Goal: Task Accomplishment & Management: Manage account settings

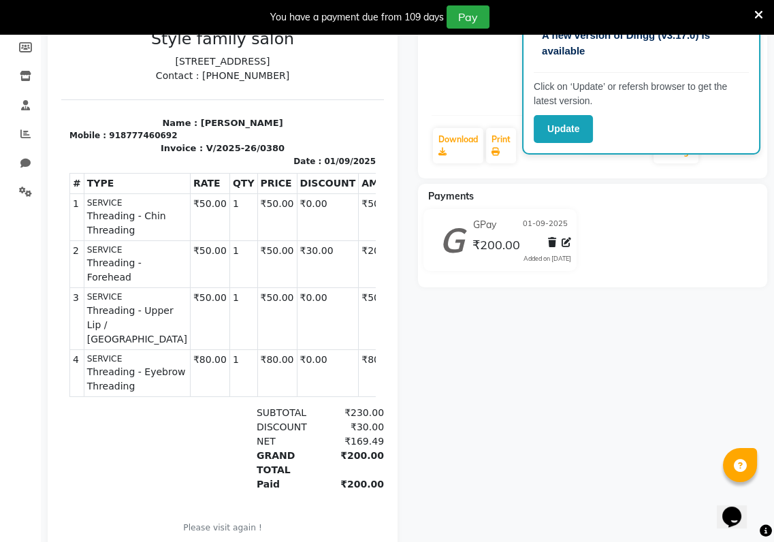
scroll to position [201, 0]
click at [760, 14] on icon at bounding box center [758, 15] width 9 height 12
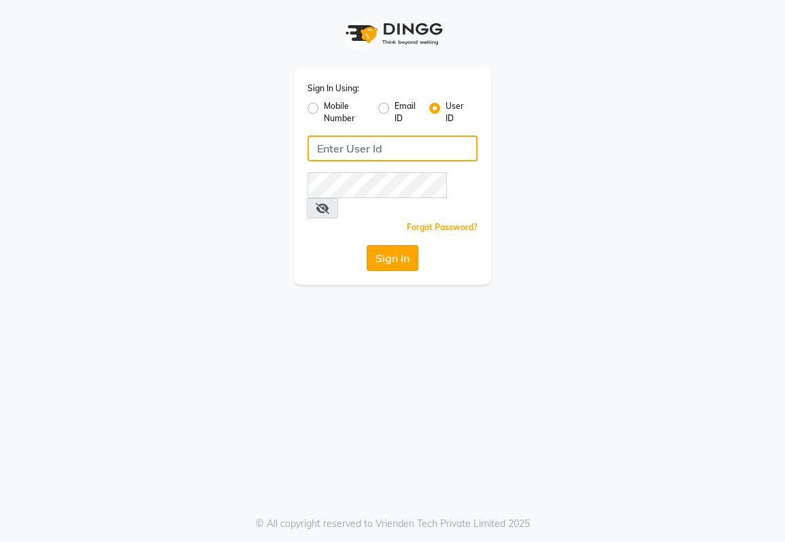
type input "sanjay@123"
click at [397, 245] on button "Sign In" at bounding box center [393, 258] width 52 height 26
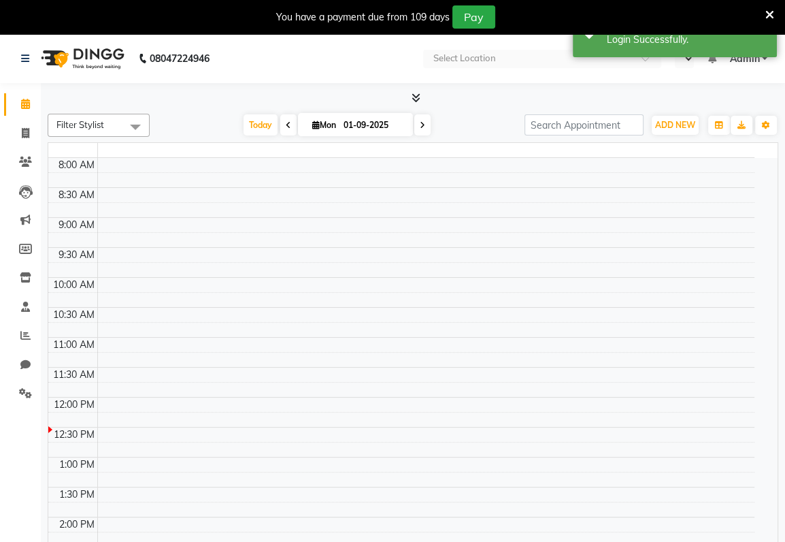
select select "en"
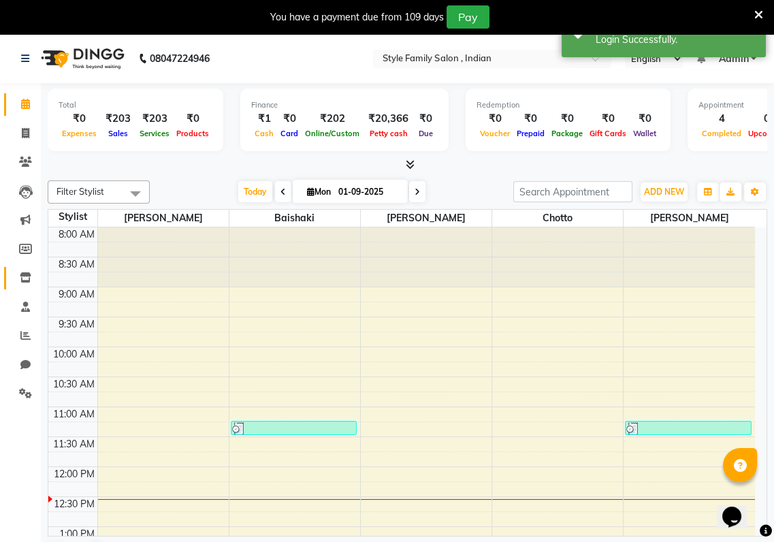
click at [24, 280] on icon at bounding box center [26, 277] width 12 height 10
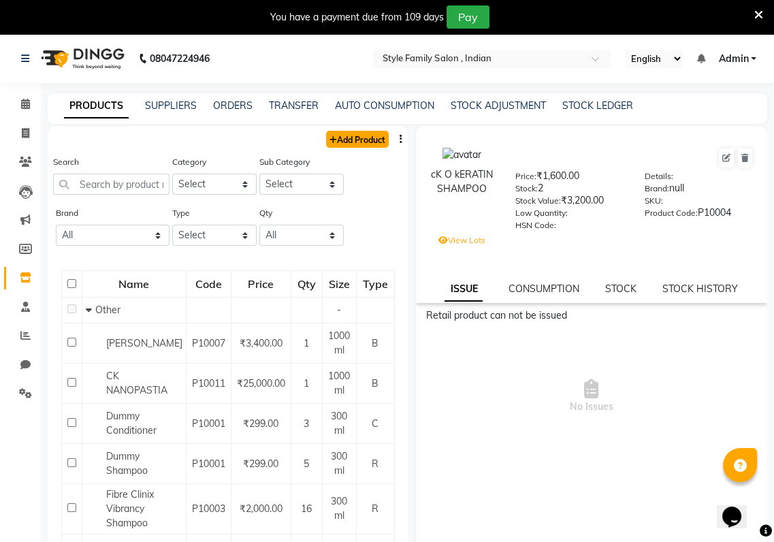
click at [352, 135] on link "Add Product" at bounding box center [357, 139] width 63 height 17
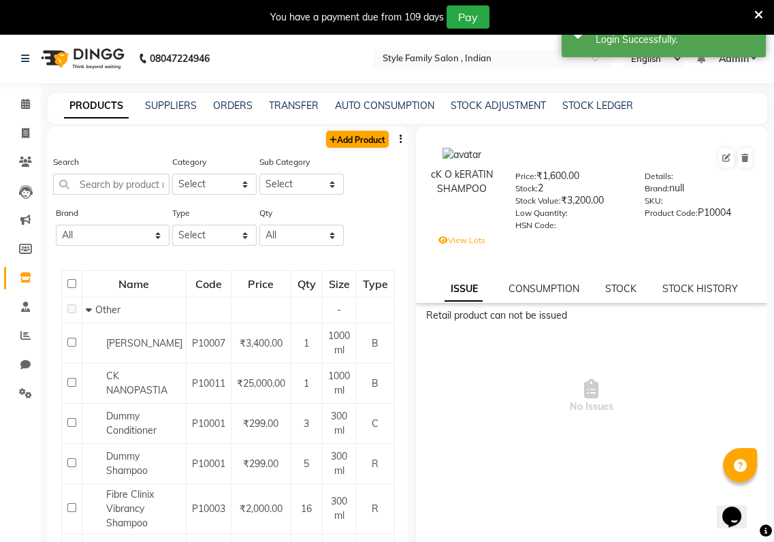
select select "true"
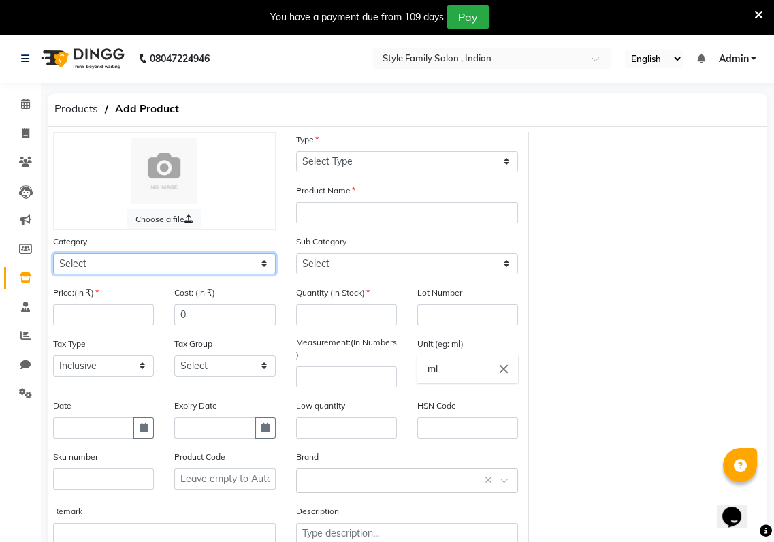
click at [87, 253] on select "Select Hair Skin Makeup Personal Care Appliances Beard Waxing Disposable Thread…" at bounding box center [164, 263] width 223 height 21
select select "1573201100"
click at [53, 253] on select "Select Hair Skin Makeup Personal Care Appliances Beard Waxing Disposable Thread…" at bounding box center [164, 263] width 223 height 21
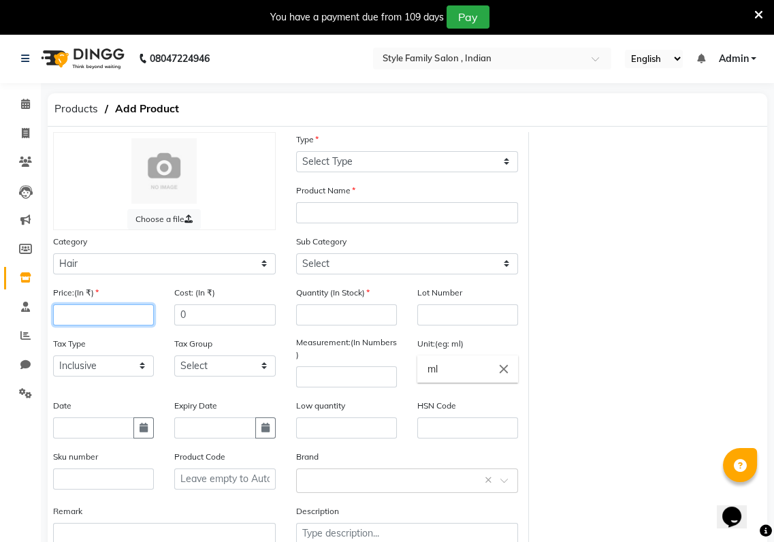
click at [72, 310] on input "number" at bounding box center [103, 314] width 101 height 21
type input "1500"
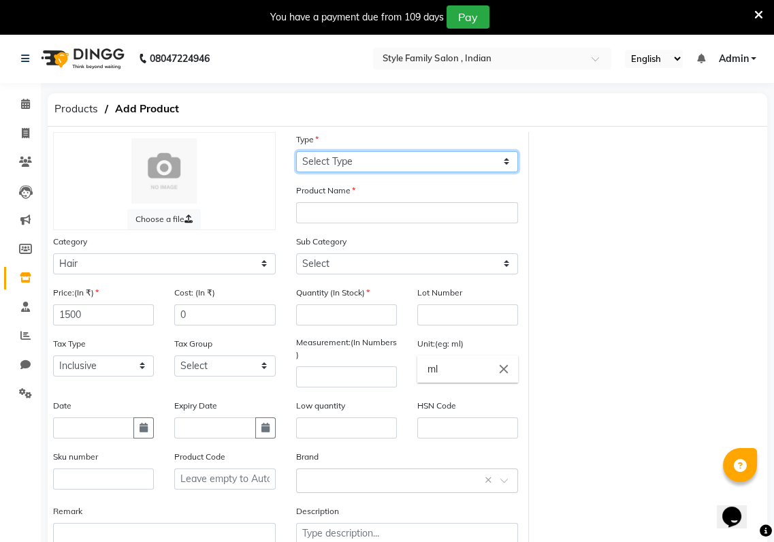
click at [304, 156] on select "Select Type Both Retail Consumable" at bounding box center [407, 161] width 223 height 21
select select "R"
click at [296, 151] on select "Select Type Both Retail Consumable" at bounding box center [407, 161] width 223 height 21
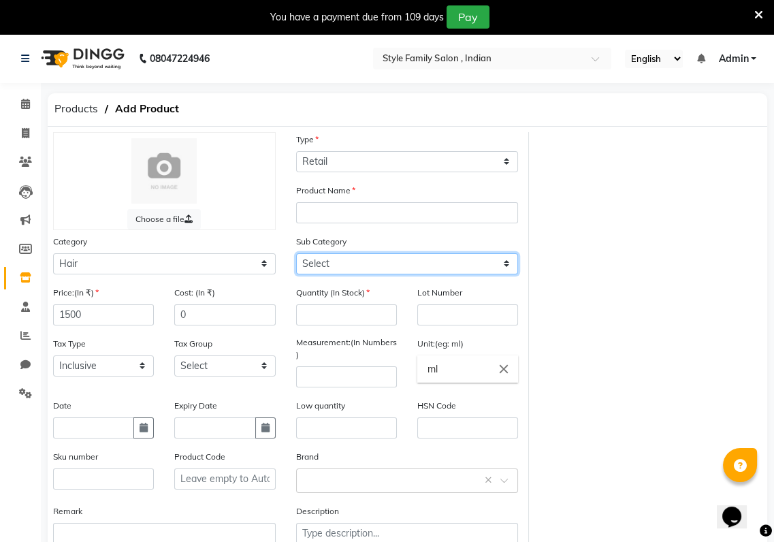
click at [319, 255] on select "Select Shampoo Conditioner Cream Mask Oil Serum Color Appliances Treatment Styl…" at bounding box center [407, 263] width 223 height 21
select select "1573201104"
click at [296, 253] on select "Select Shampoo Conditioner Cream Mask Oil Serum Color Appliances Treatment Styl…" at bounding box center [407, 263] width 223 height 21
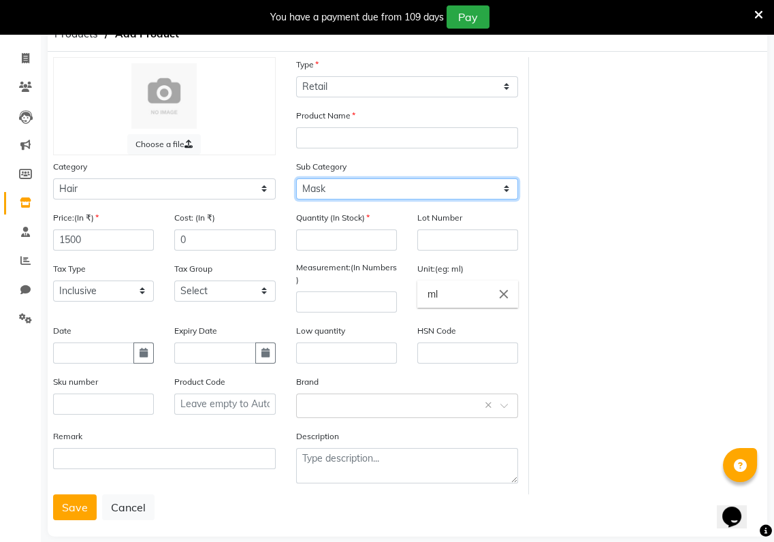
scroll to position [91, 0]
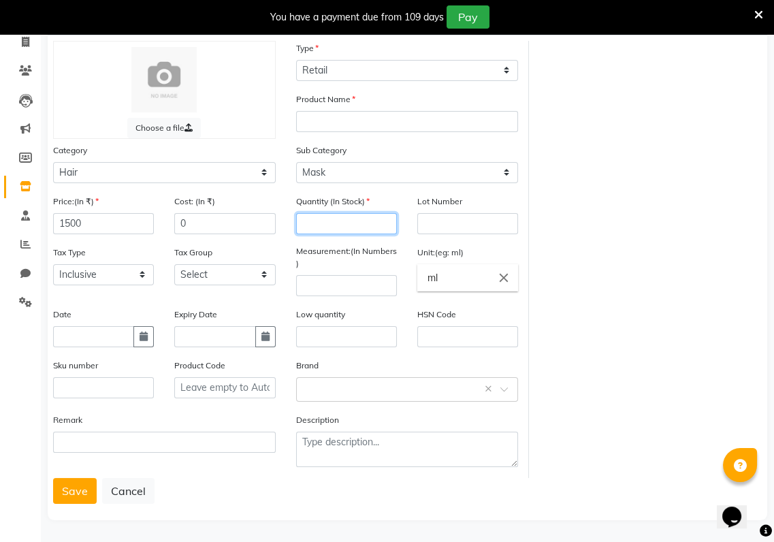
click at [319, 217] on input "number" at bounding box center [346, 223] width 101 height 21
type input "8"
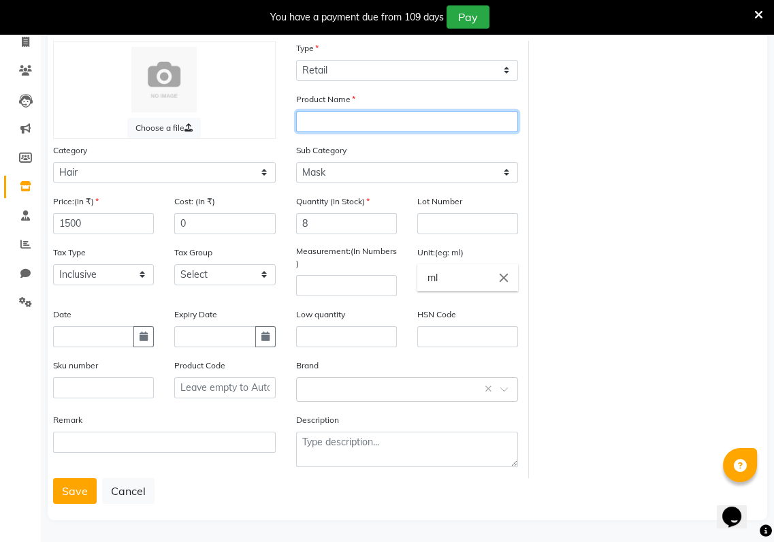
click at [304, 114] on input "text" at bounding box center [407, 121] width 223 height 21
type input "QUD MUSK"
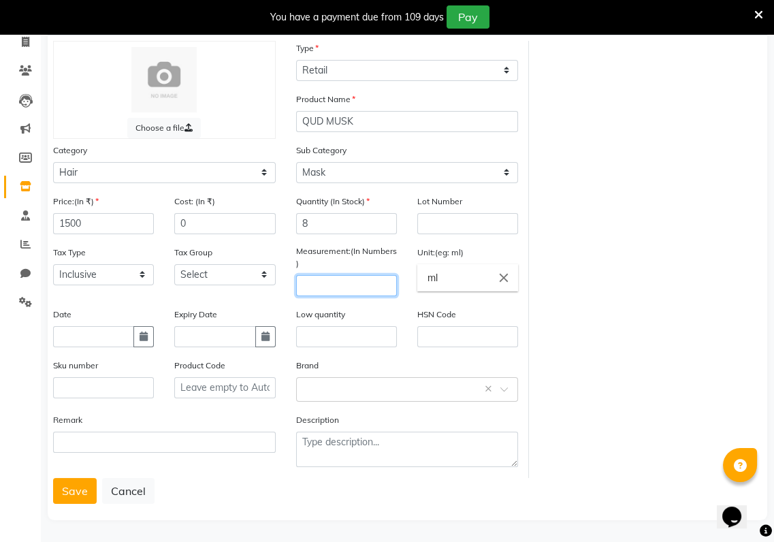
click at [319, 289] on input "number" at bounding box center [346, 285] width 101 height 21
type input "300"
click at [73, 500] on button "Save" at bounding box center [75, 491] width 44 height 26
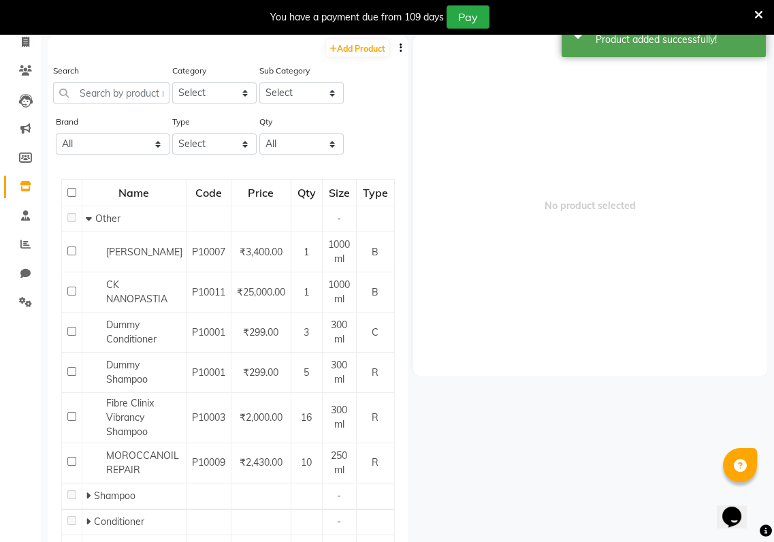
scroll to position [43, 0]
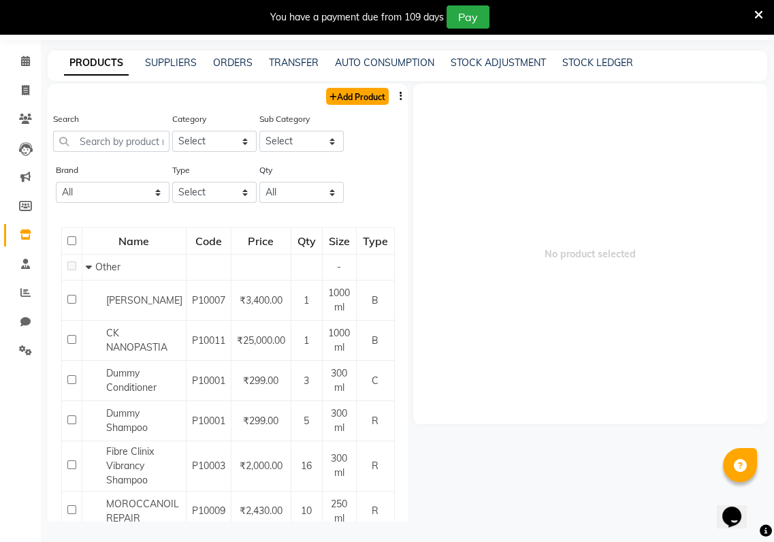
click at [348, 97] on link "Add Product" at bounding box center [357, 96] width 63 height 17
select select "true"
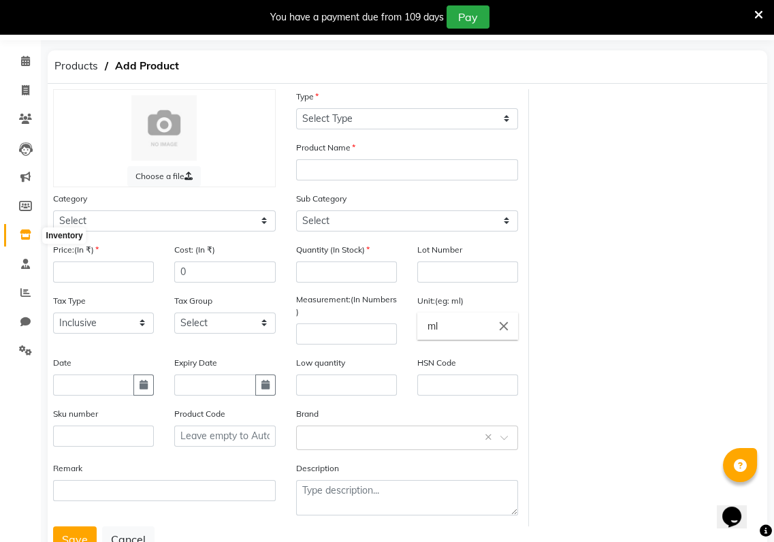
click at [31, 235] on icon at bounding box center [26, 234] width 12 height 10
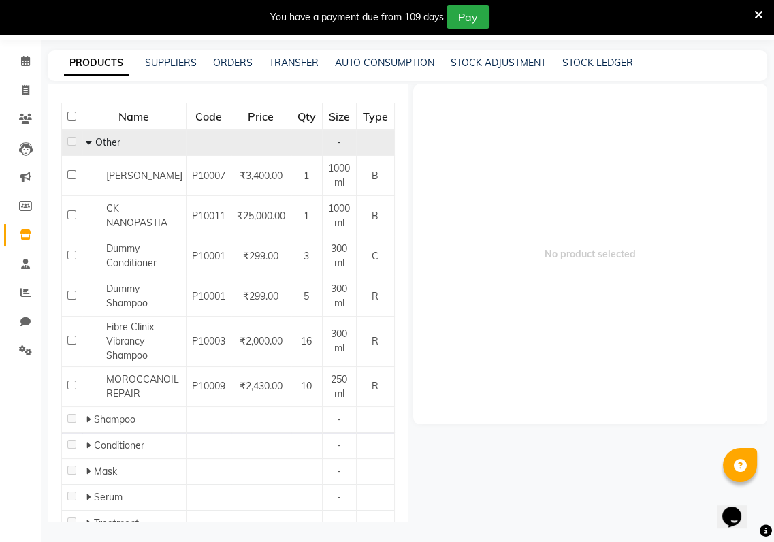
scroll to position [256, 0]
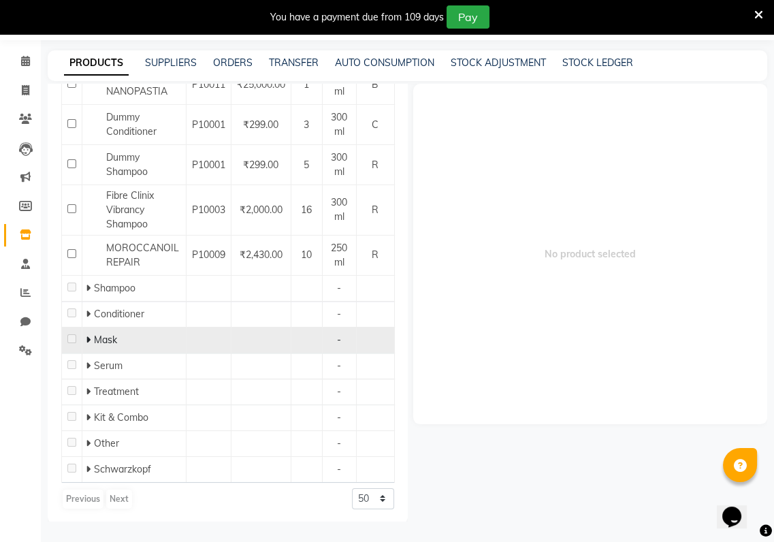
click at [170, 347] on td "Mask" at bounding box center [134, 340] width 104 height 26
click at [76, 339] on td at bounding box center [72, 340] width 20 height 26
click at [83, 340] on td "Mask" at bounding box center [134, 340] width 104 height 26
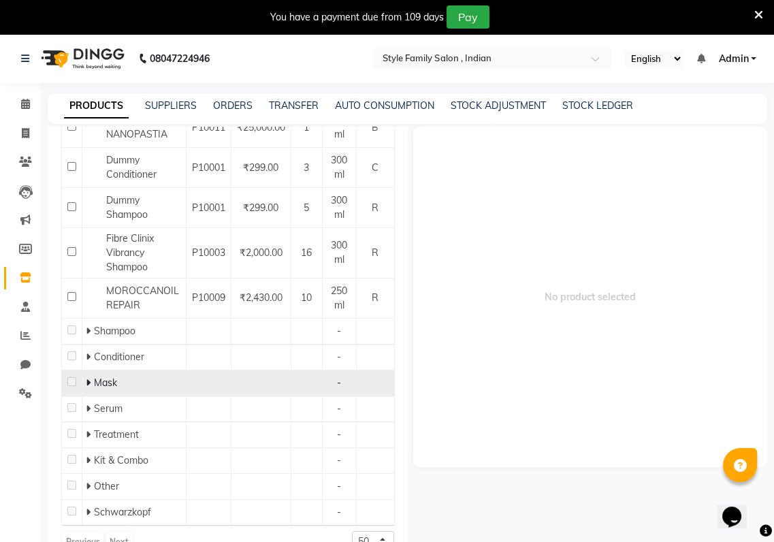
scroll to position [93, 0]
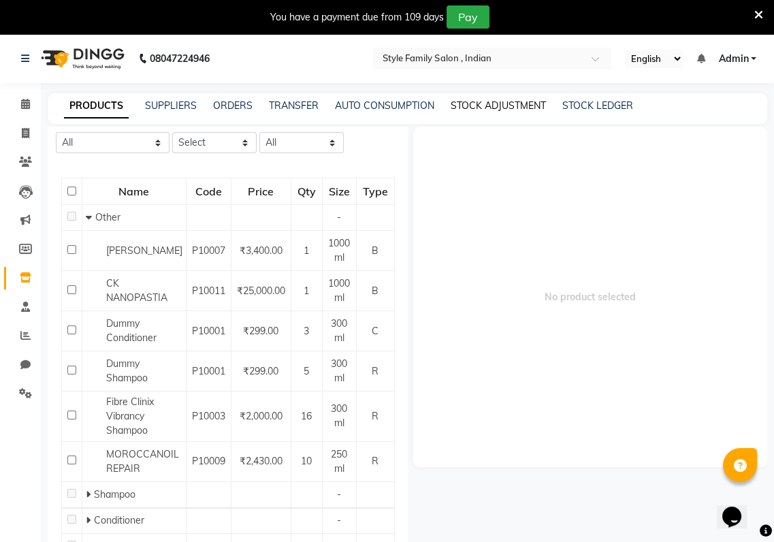
click at [506, 106] on link "STOCK ADJUSTMENT" at bounding box center [498, 105] width 95 height 12
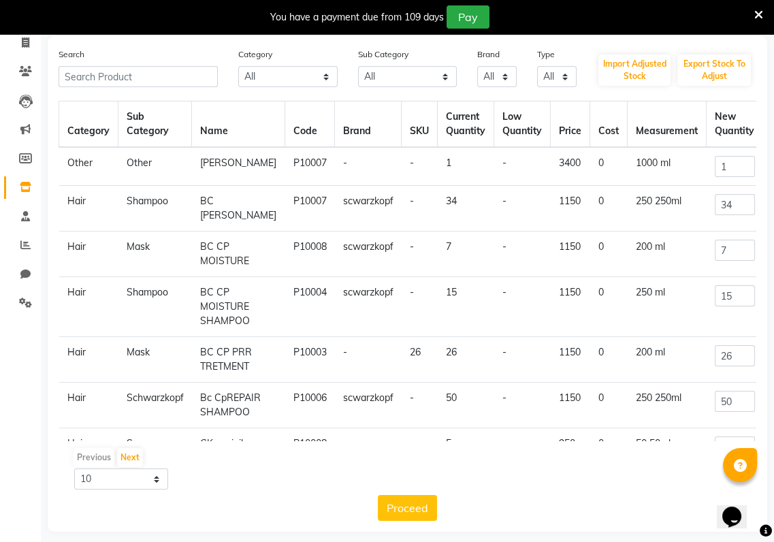
scroll to position [101, 0]
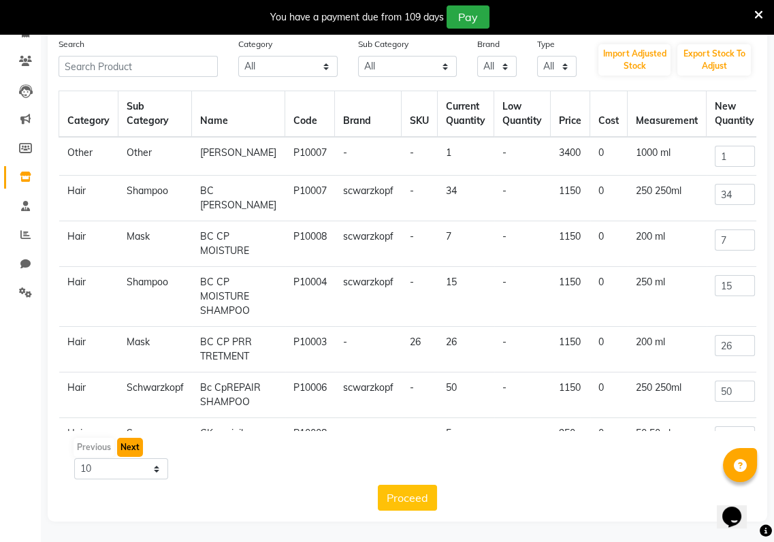
click at [127, 449] on button "Next" at bounding box center [130, 447] width 26 height 19
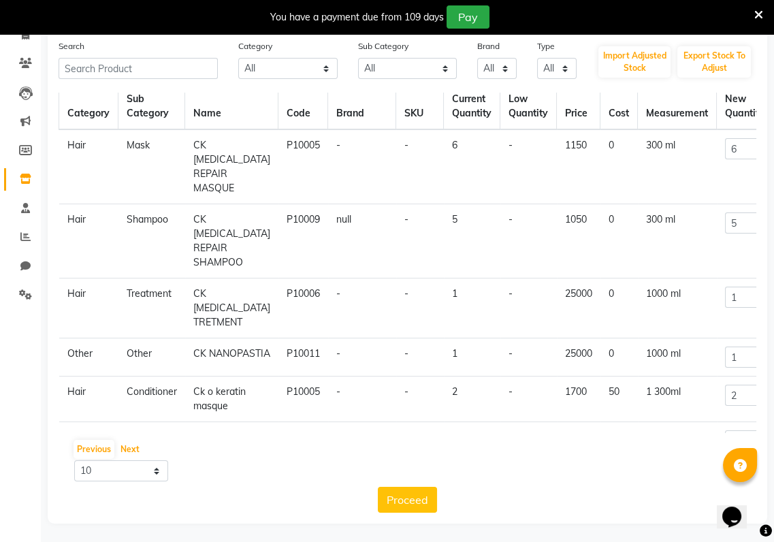
scroll to position [0, 0]
